Goal: Information Seeking & Learning: Learn about a topic

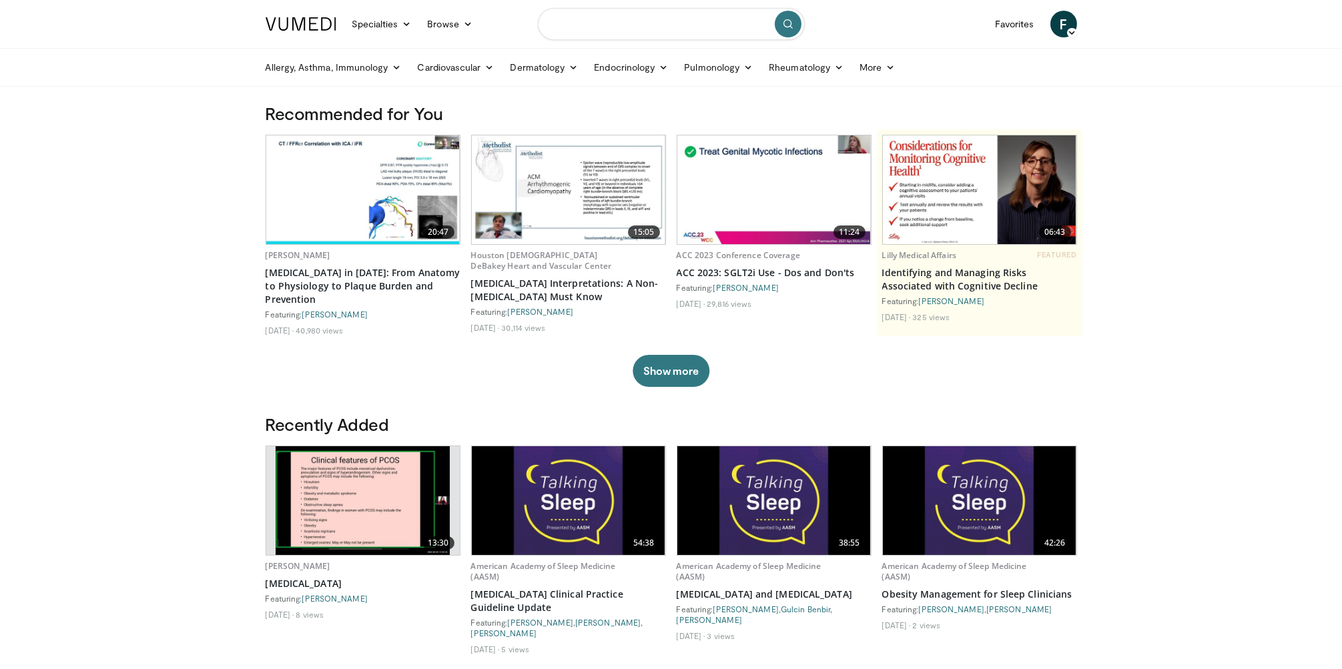
click at [619, 32] on input "Search topics, interventions" at bounding box center [671, 24] width 267 height 32
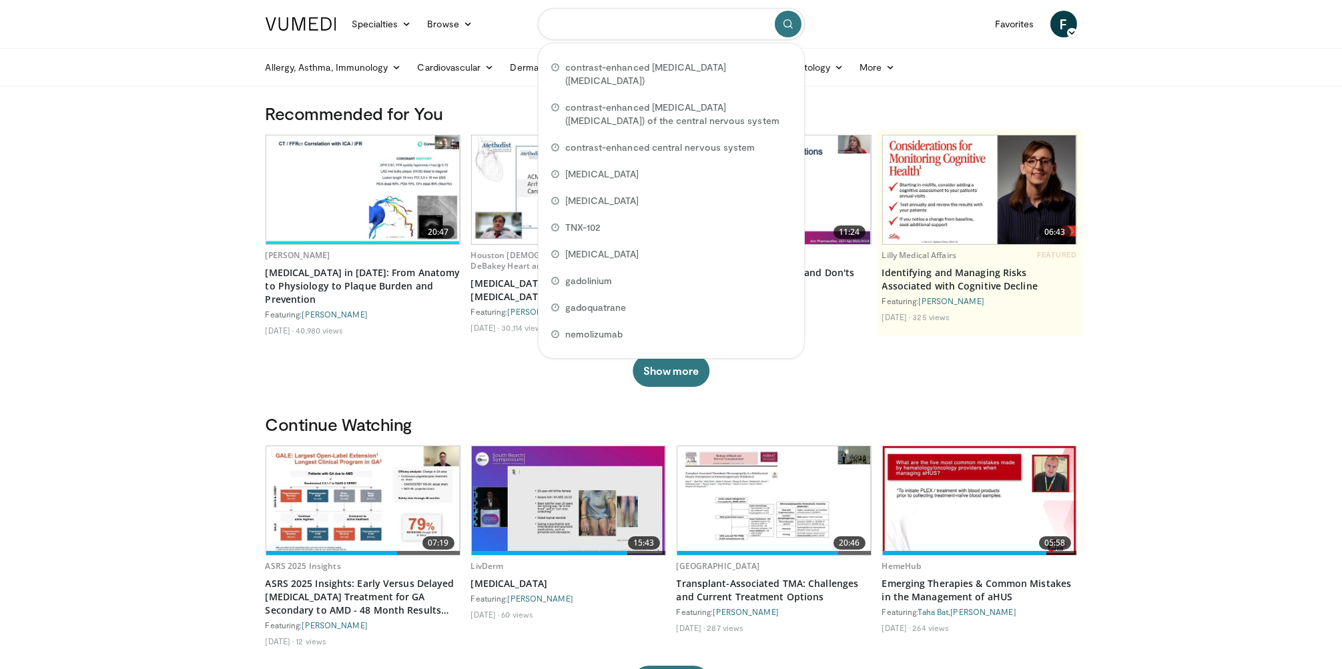
paste input "**********"
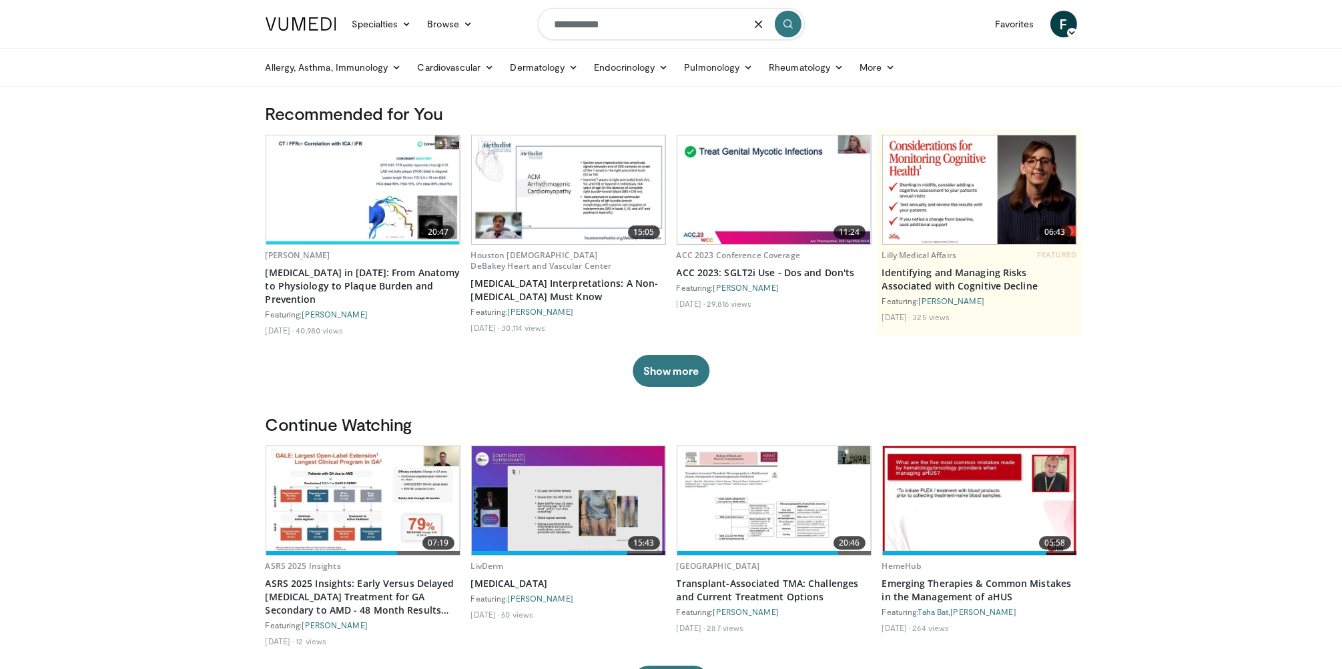
type input "**********"
